Goal: Communication & Community: Answer question/provide support

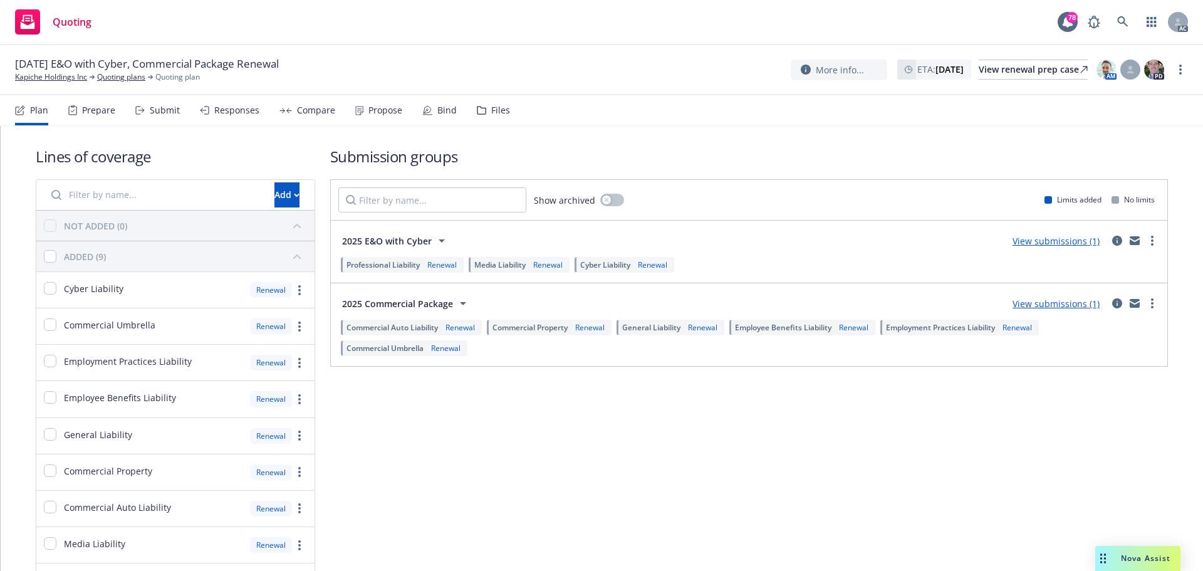
drag, startPoint x: 1123, startPoint y: 556, endPoint x: 1130, endPoint y: 544, distance: 14.6
click at [1123, 556] on span "Nova Assist" at bounding box center [1146, 558] width 50 height 11
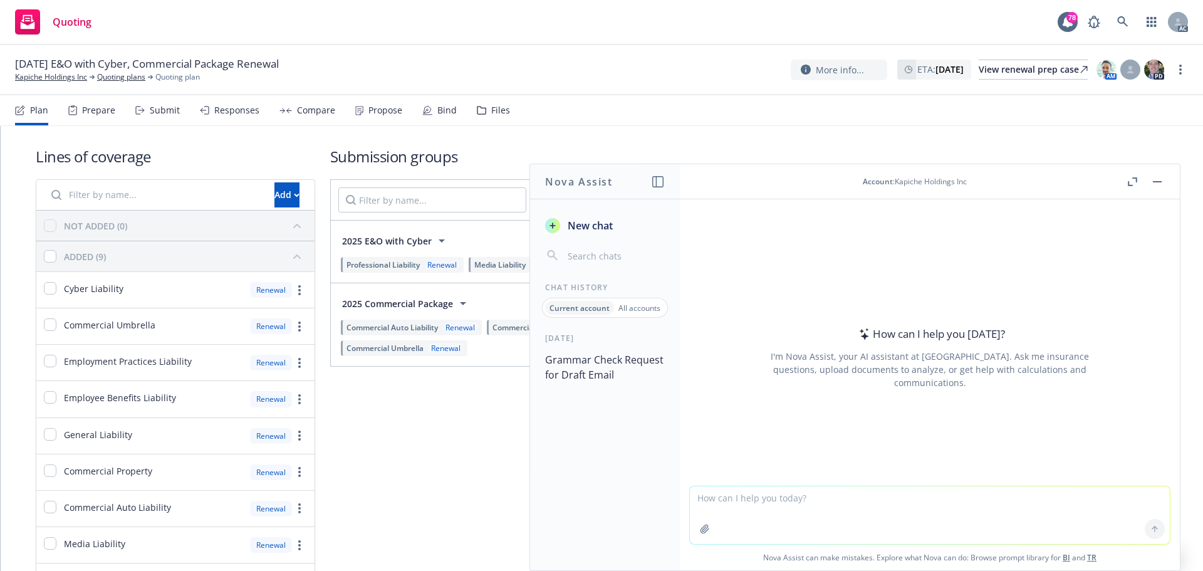
click at [815, 508] on textarea at bounding box center [930, 515] width 480 height 58
type textarea "H"
click at [823, 493] on textarea "draft a wording for the" at bounding box center [930, 514] width 480 height 59
paste textarea "situation"
drag, startPoint x: 746, startPoint y: 498, endPoint x: 1143, endPoint y: 501, distance: 397.3
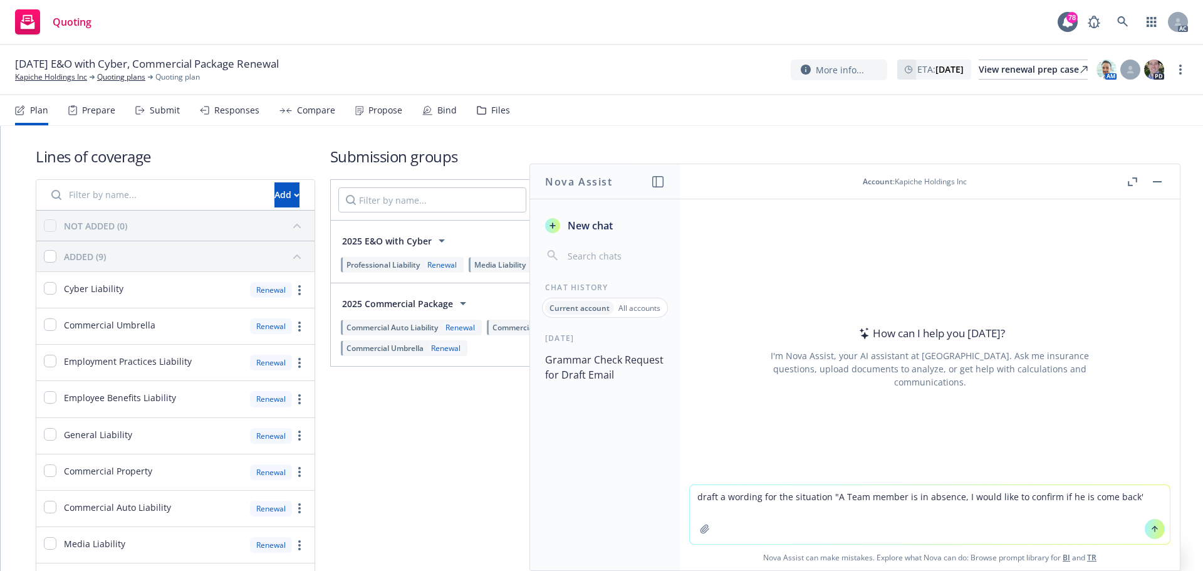
click at [1143, 501] on textarea "draft a wording for the situation "A Team member is in absence, I would like to…" at bounding box center [930, 514] width 480 height 59
drag, startPoint x: 1010, startPoint y: 507, endPoint x: 1019, endPoint y: 507, distance: 8.8
click at [1010, 507] on textarea "draft a wording for the situation "A Team member is in absence, I would like to…" at bounding box center [930, 514] width 480 height 59
click at [1103, 501] on textarea "draft a wording for the situation "A Team member is in absence, I would like to…" at bounding box center [930, 514] width 480 height 59
click at [1121, 499] on textarea "draft a wording for the situation "A Team member is in absence, I would like to…" at bounding box center [930, 514] width 480 height 59
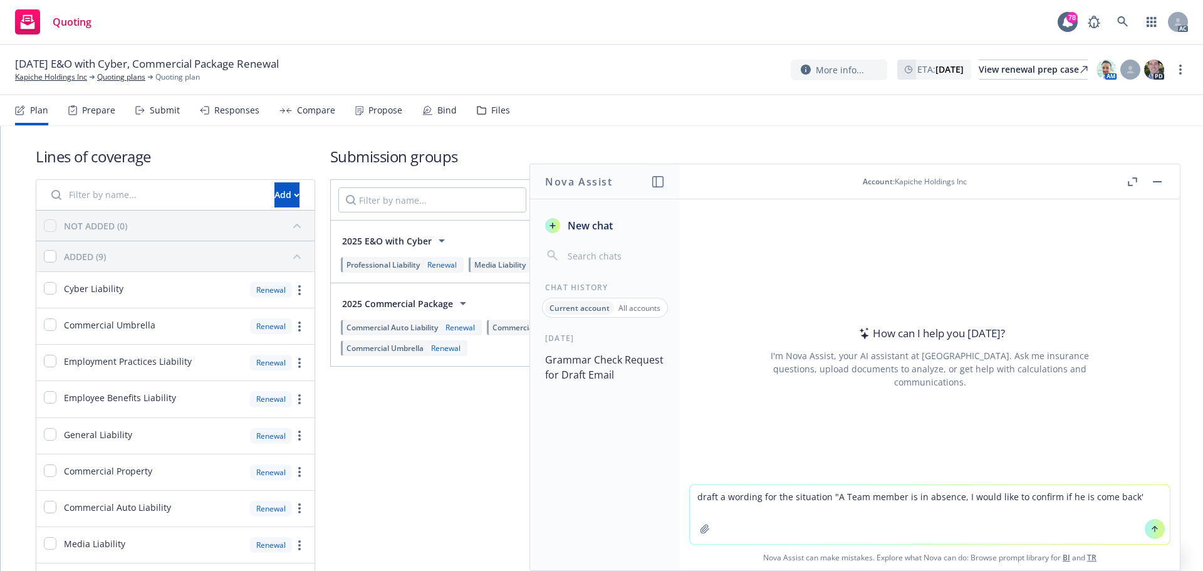
click at [1046, 496] on textarea "draft a wording for the situation "A Team member is in absence, I would like to…" at bounding box center [930, 514] width 480 height 59
drag, startPoint x: 860, startPoint y: 516, endPoint x: 609, endPoint y: 486, distance: 253.0
click at [679, 486] on div "Nova Assist New chat Chat History Current account All accounts [DATE] Grammar C…" at bounding box center [929, 367] width 501 height 407
type textarea "draft a wording for the situation "A Team member is in absence, I would like to…"
click at [1150, 528] on icon at bounding box center [1154, 528] width 9 height 9
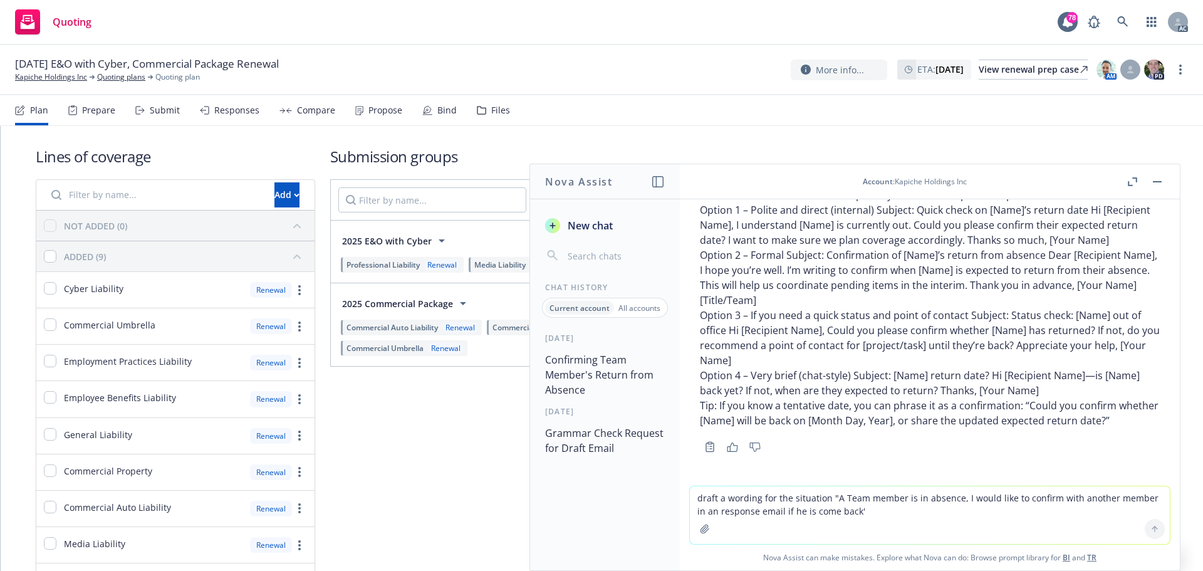
scroll to position [112, 0]
click at [961, 510] on textarea "draft a wording for the situation "A Team member is in absence, I would like to…" at bounding box center [930, 515] width 480 height 58
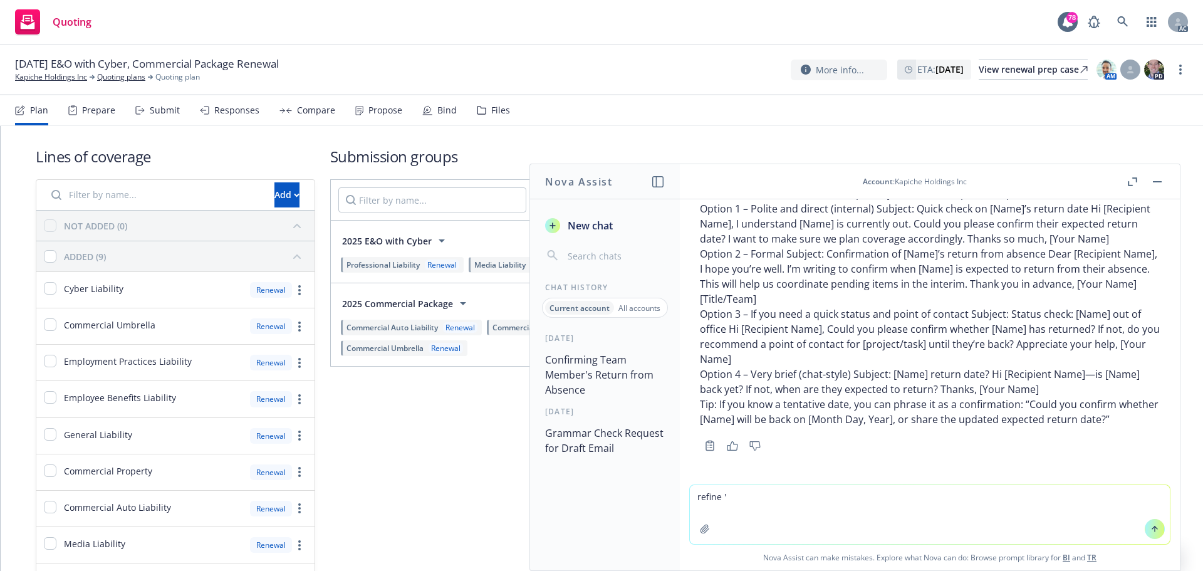
paste textarea "Thank you for your response! I will send this directly to A. By the way, I woul…"
type textarea "refine 'Thank you for your response! I will send this directly to A. By the way…"
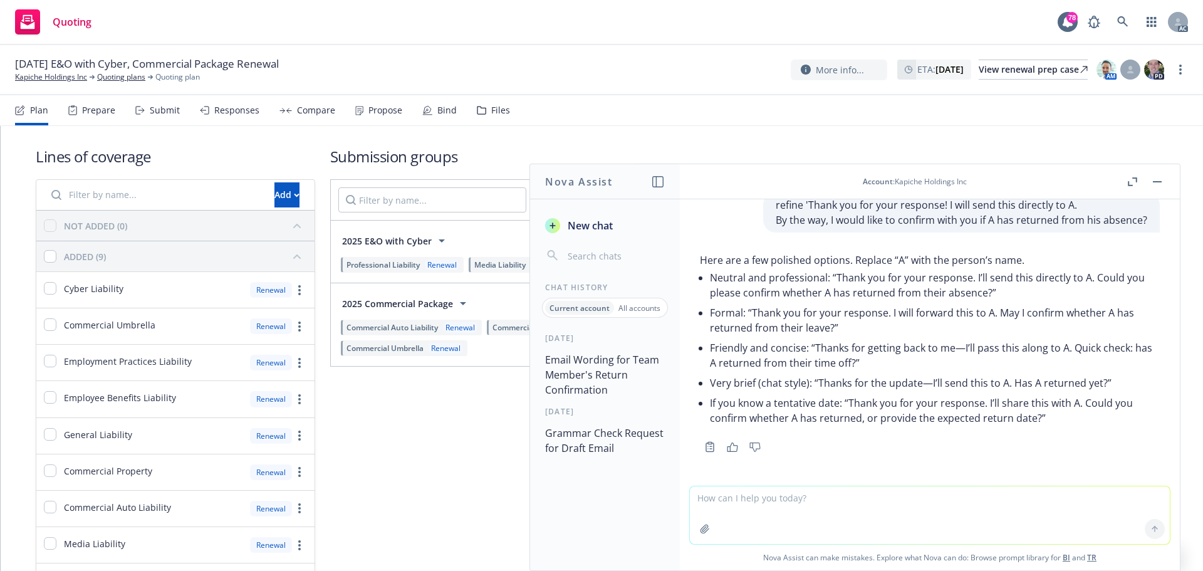
scroll to position [390, 0]
drag, startPoint x: 1086, startPoint y: 405, endPoint x: 1085, endPoint y: 422, distance: 17.6
click at [1085, 422] on p "If you know a tentative date: “Thank you for your response. I’ll share this wit…" at bounding box center [935, 410] width 450 height 30
copy p "Could you confirm whether A has returned, or provide the expected return date?”"
click at [809, 519] on textarea at bounding box center [930, 515] width 480 height 58
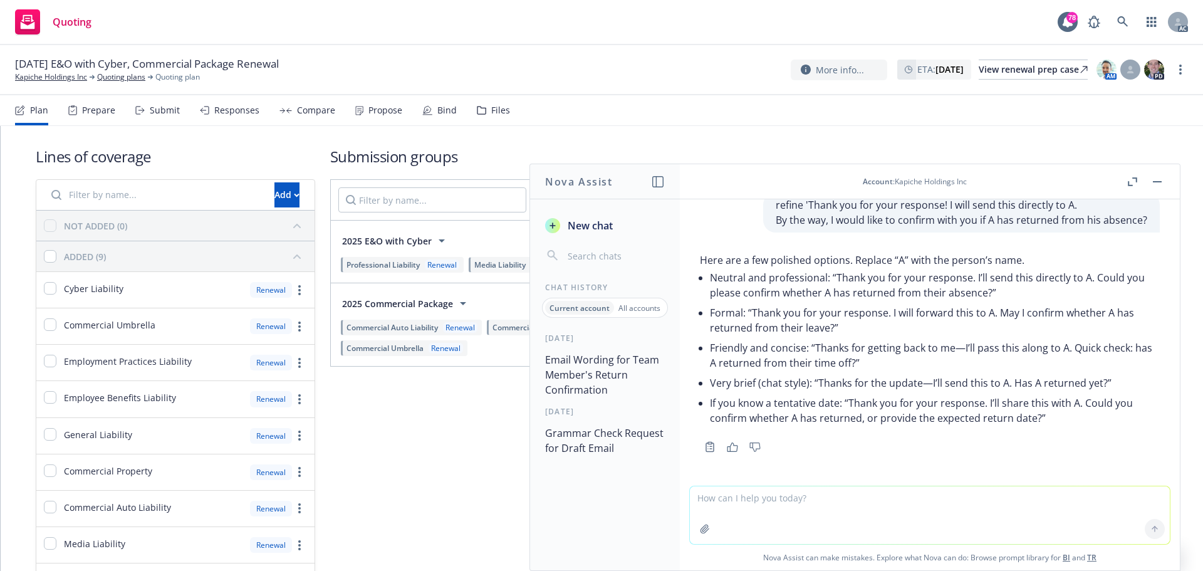
paste textarea "Thank you for your response! I will send this directly to [PERSON_NAME]. Additi…"
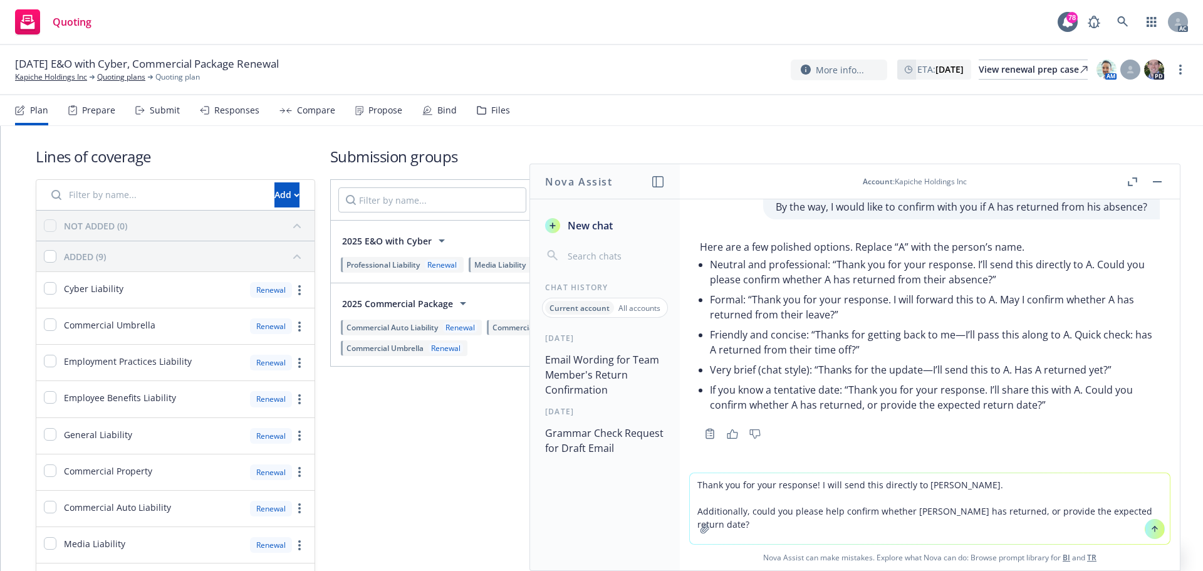
type textarea "Thank you for your response! I will send this directly to [PERSON_NAME]. Additi…"
click at [1150, 527] on icon at bounding box center [1154, 528] width 9 height 9
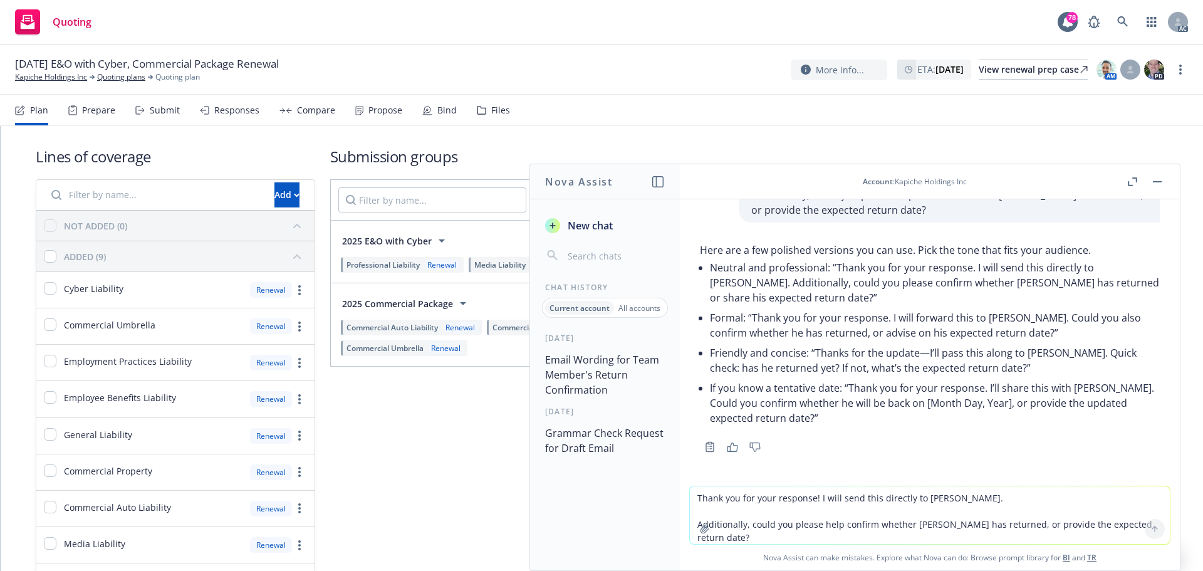
scroll to position [631, 0]
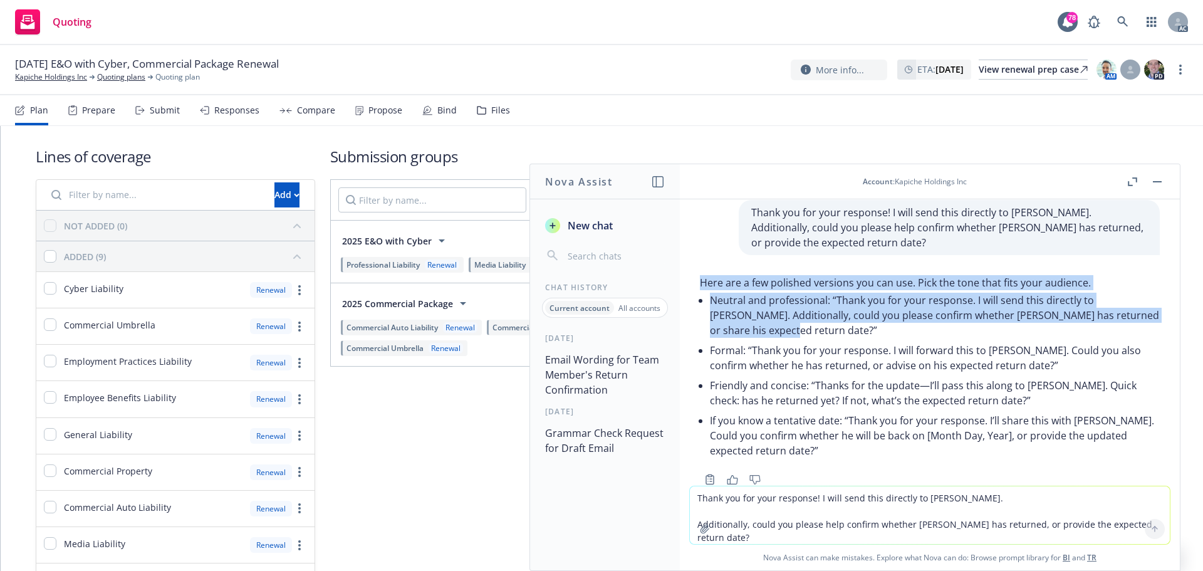
drag, startPoint x: 702, startPoint y: 311, endPoint x: 776, endPoint y: 358, distance: 87.6
click at [776, 358] on div "Here are a few polished versions you can use. Pick the tone that fits your audi…" at bounding box center [930, 367] width 460 height 185
click at [833, 338] on p "Neutral and professional: “Thank you for your response. I will send this direct…" at bounding box center [935, 315] width 450 height 45
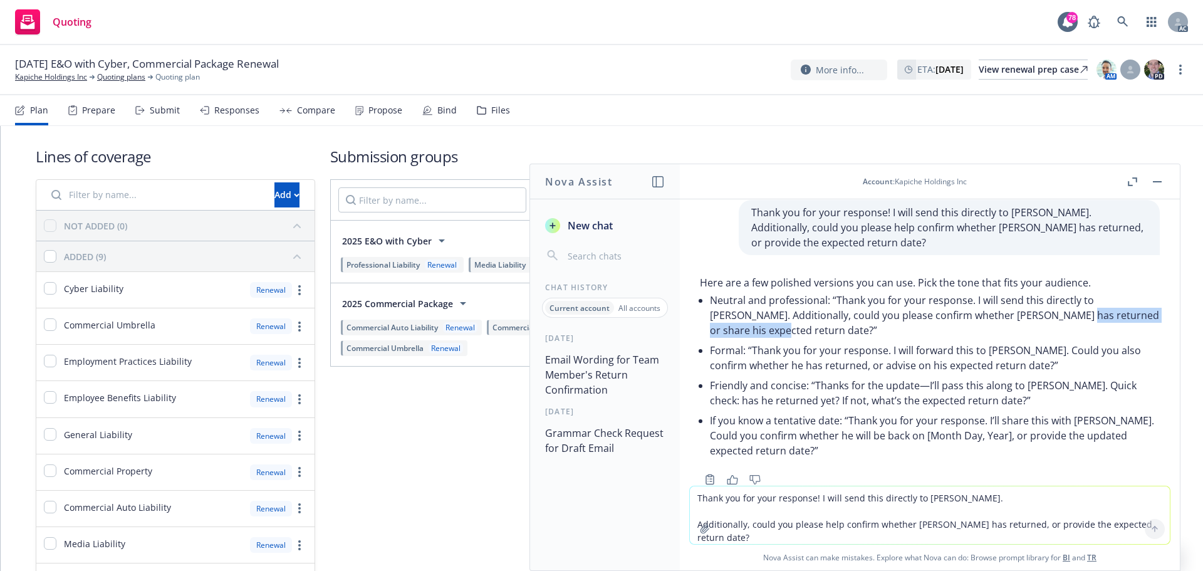
drag, startPoint x: 1041, startPoint y: 347, endPoint x: 763, endPoint y: 362, distance: 278.6
click at [763, 338] on p "Neutral and professional: “Thank you for your response. I will send this direct…" at bounding box center [935, 315] width 450 height 45
copy p "share his expected return date"
click at [1157, 179] on button "button" at bounding box center [1157, 181] width 15 height 15
